Goal: Information Seeking & Learning: Learn about a topic

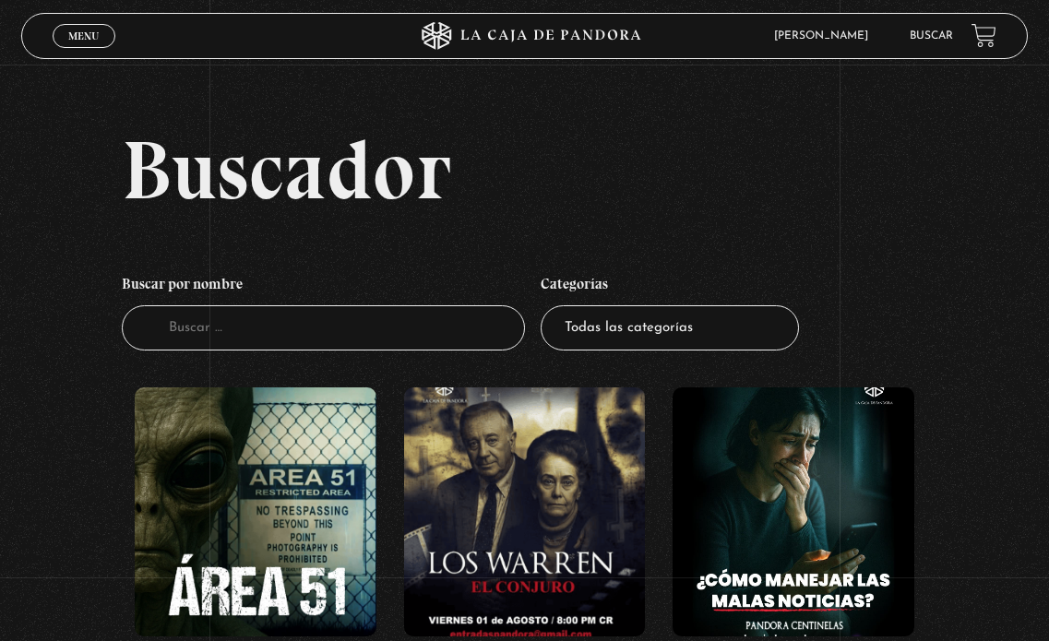
click at [634, 314] on select "Todas las categorías 11:11 Humanitario (1) Amo los [DATE] (2) Análisis de serie…" at bounding box center [670, 327] width 258 height 45
select select "centinelas"
click at [547, 305] on select "Todas las categorías 11:11 Humanitario (1) Amo los [DATE] (2) Análisis de serie…" at bounding box center [670, 327] width 258 height 45
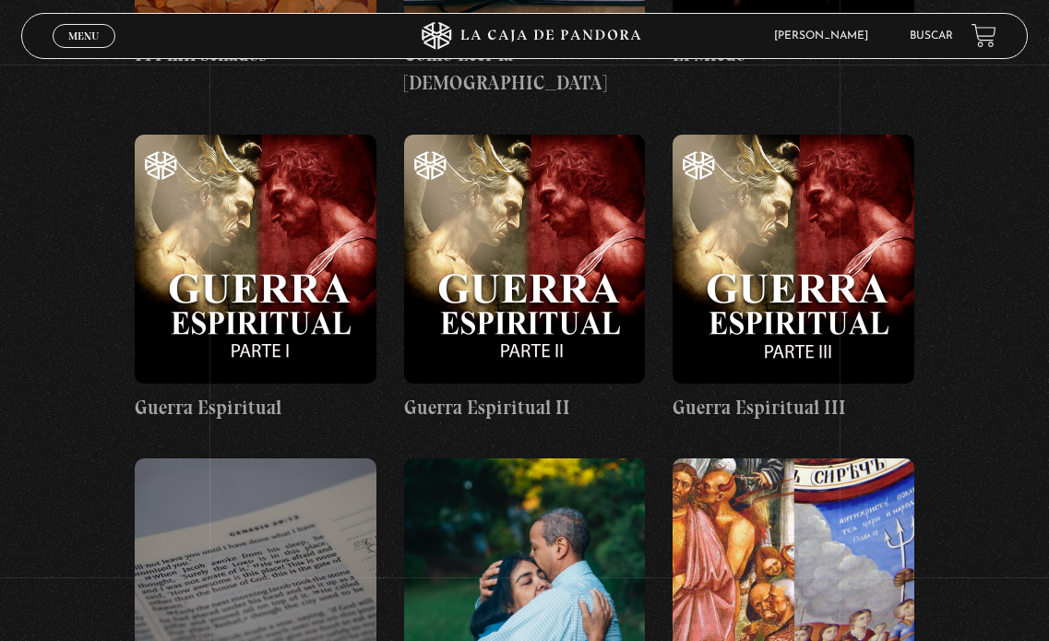
scroll to position [10417, 0]
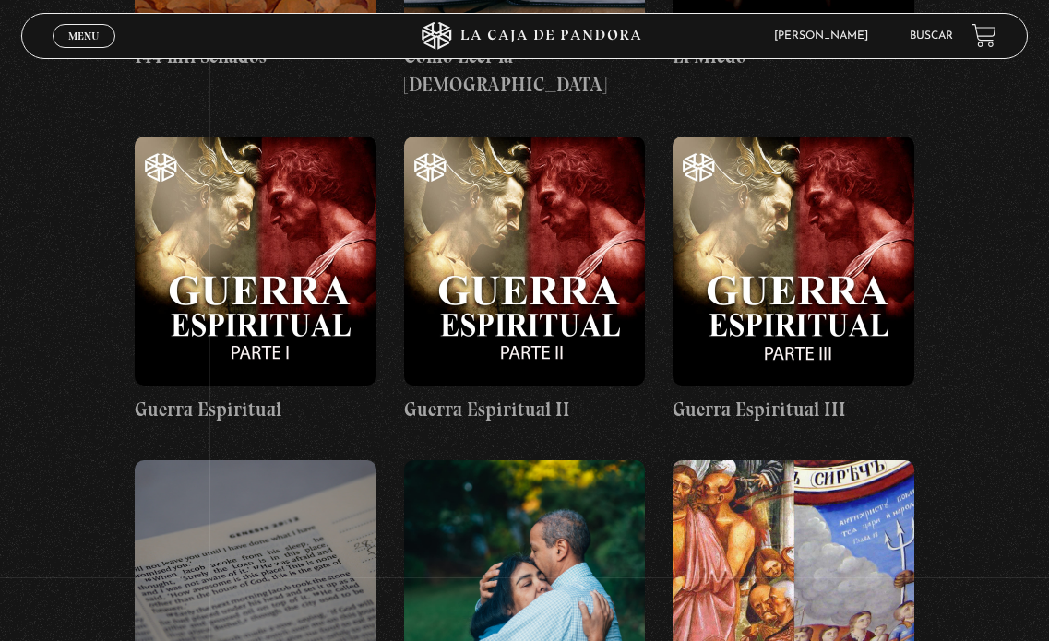
click at [299, 460] on figure at bounding box center [256, 584] width 242 height 249
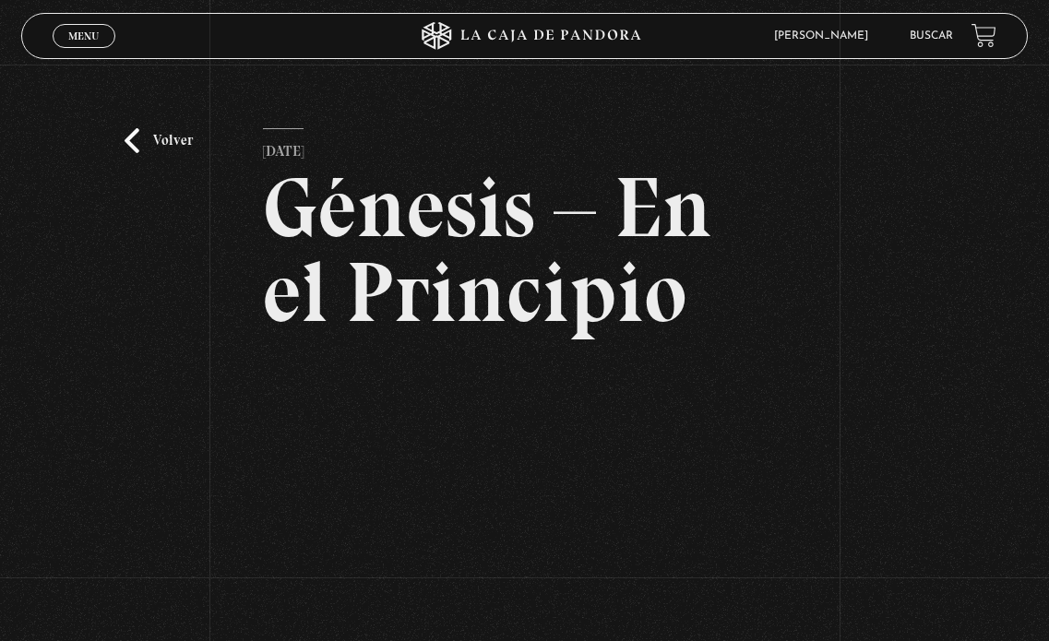
scroll to position [185, 0]
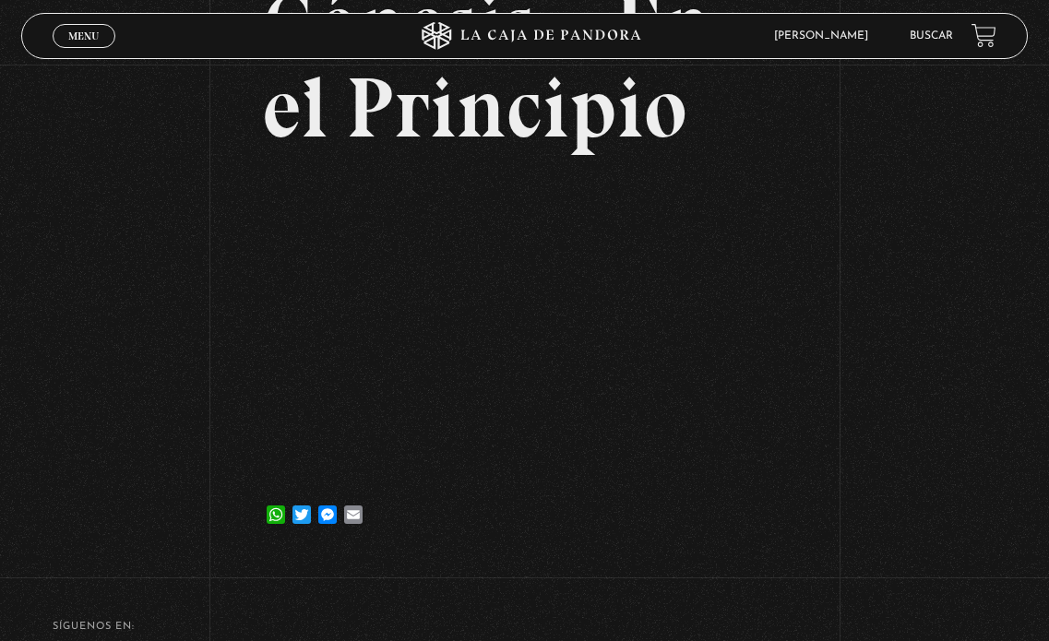
click at [941, 447] on div "Volver [DATE] Génesis – En el Principio WhatsApp Twitter Messenger Email" at bounding box center [524, 219] width 1049 height 678
